Goal: Task Accomplishment & Management: Manage account settings

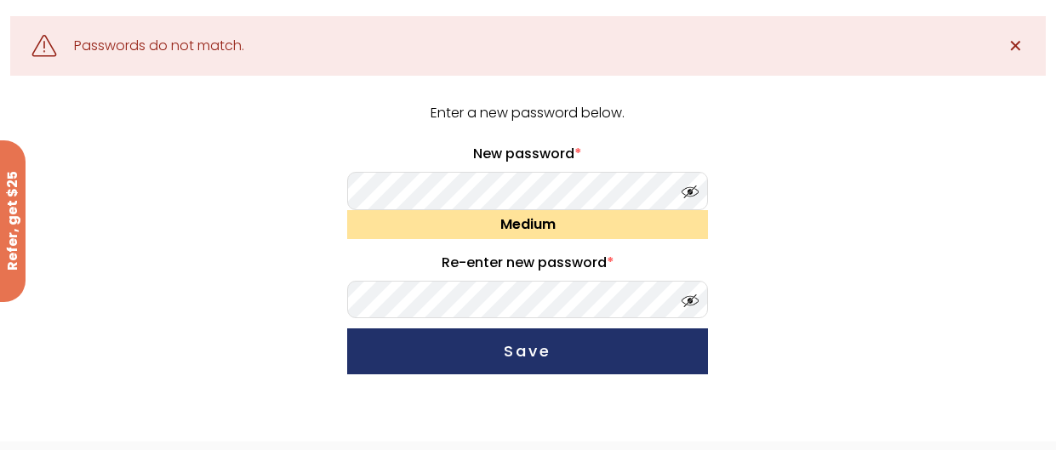
scroll to position [102, 0]
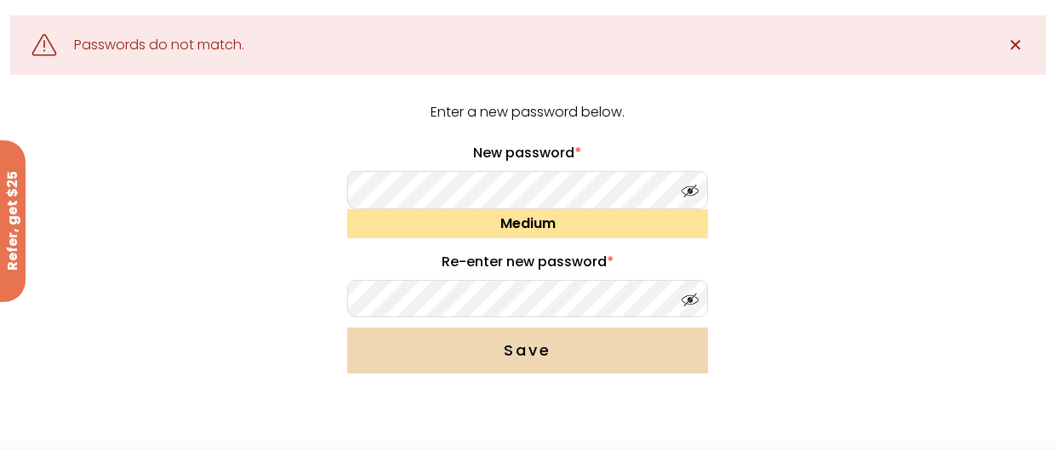
click at [508, 342] on button "Save" at bounding box center [527, 351] width 361 height 46
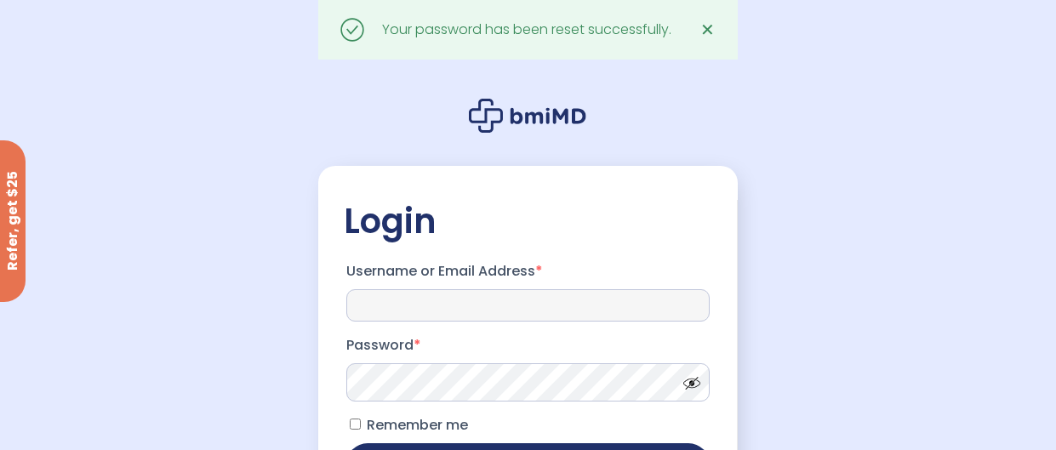
click at [430, 322] on input "Username or Email Address *" at bounding box center [527, 305] width 363 height 32
type input "**********"
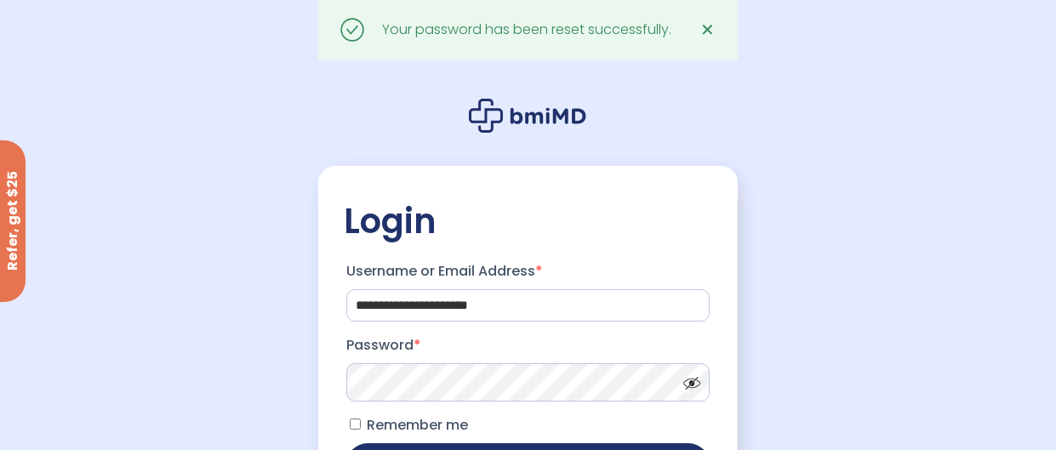
click at [691, 385] on span at bounding box center [688, 379] width 26 height 13
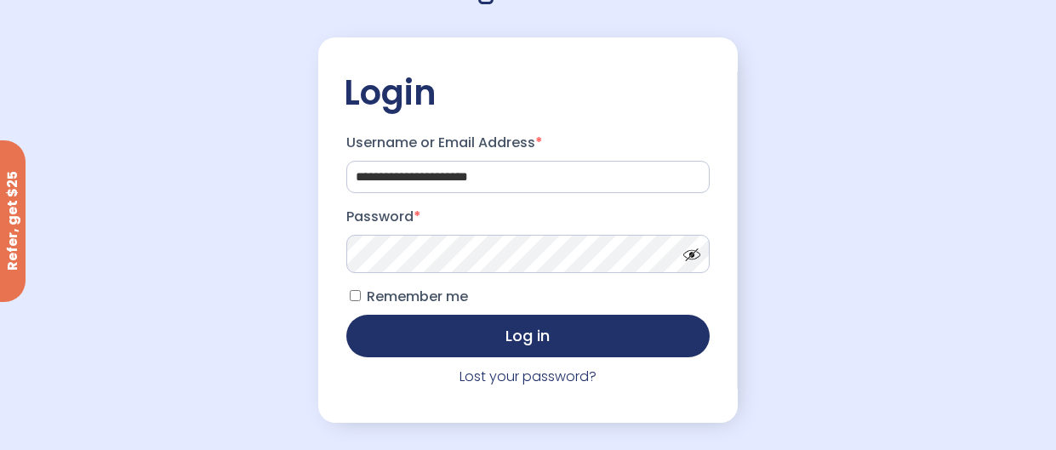
scroll to position [133, 0]
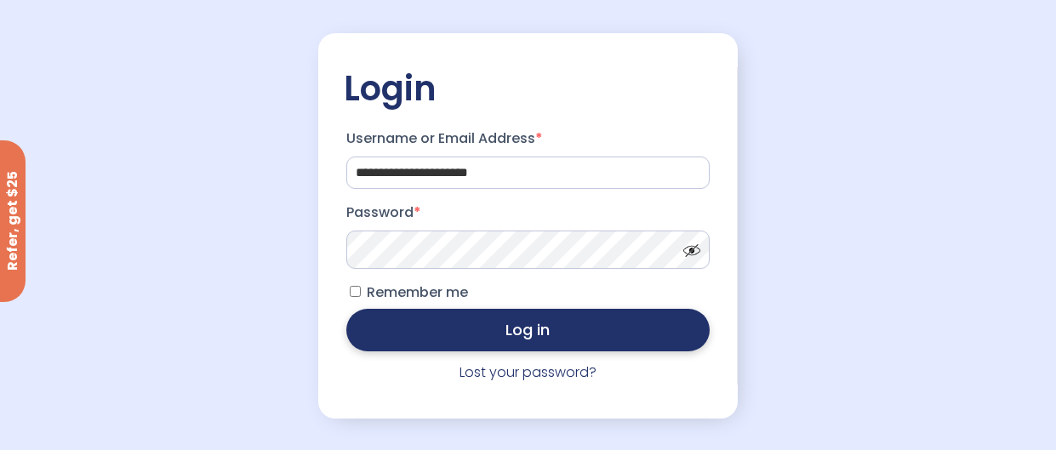
click at [537, 341] on button "Log in" at bounding box center [527, 330] width 363 height 43
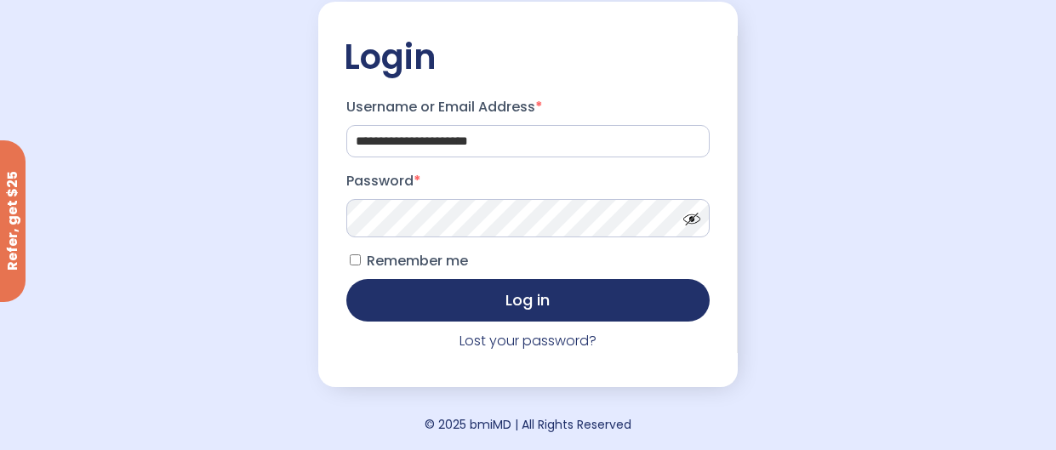
scroll to position [169, 0]
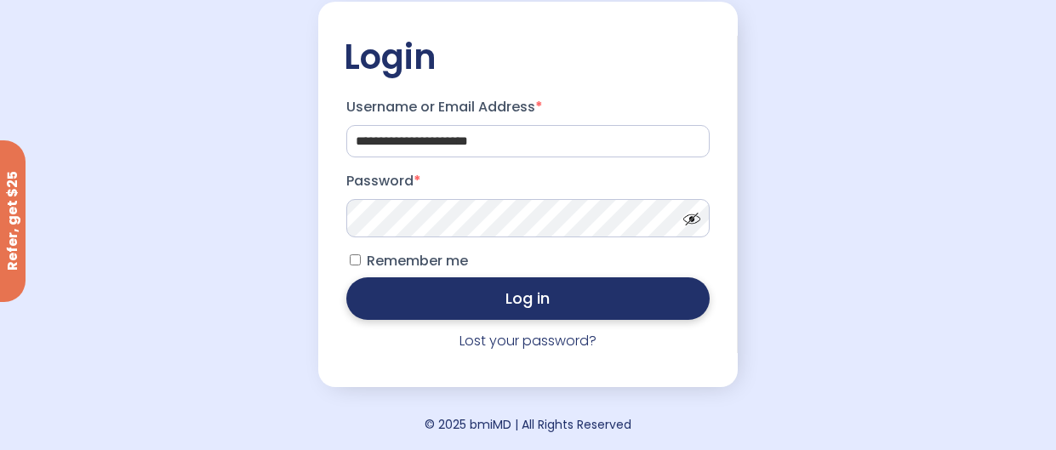
click at [573, 293] on button "Log in" at bounding box center [527, 298] width 363 height 43
